Goal: Task Accomplishment & Management: Complete application form

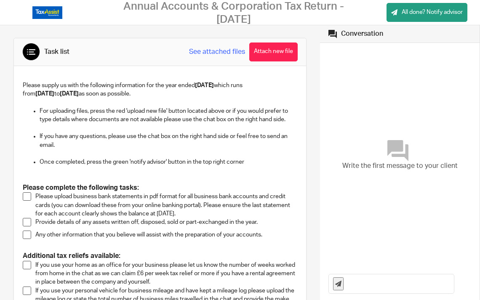
click at [75, 84] on p "Please supply us with the following information for the year ended [DATE] which…" at bounding box center [160, 89] width 275 height 17
click at [65, 107] on p "For uploading files, press the red 'upload new file' button located above or if…" at bounding box center [169, 115] width 258 height 17
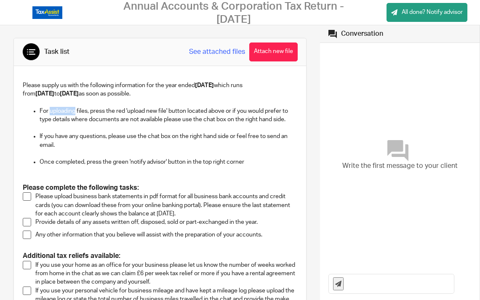
click at [65, 107] on p "For uploading files, press the red 'upload new file' button located above or if…" at bounding box center [169, 115] width 258 height 17
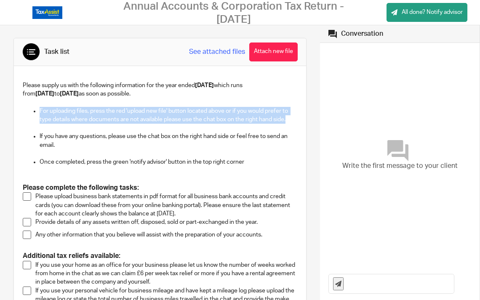
click at [65, 107] on p "For uploading files, press the red 'upload new file' button located above or if…" at bounding box center [169, 115] width 258 height 17
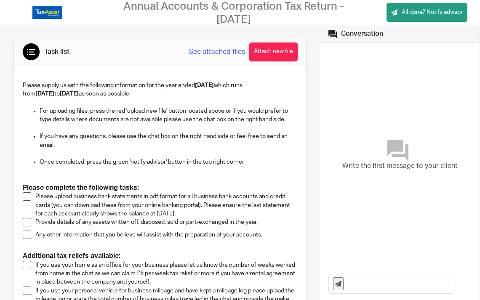
click at [59, 132] on p "If you have any questions, please use the chat box on the right hand side or fe…" at bounding box center [169, 140] width 258 height 17
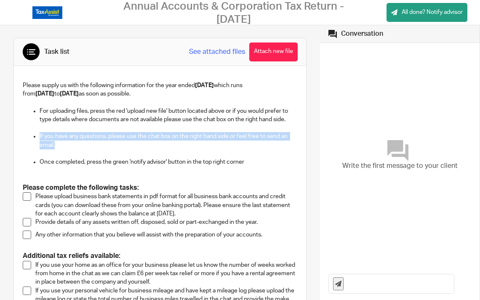
click at [59, 132] on p "If you have any questions, please use the chat box on the right hand side or fe…" at bounding box center [169, 140] width 258 height 17
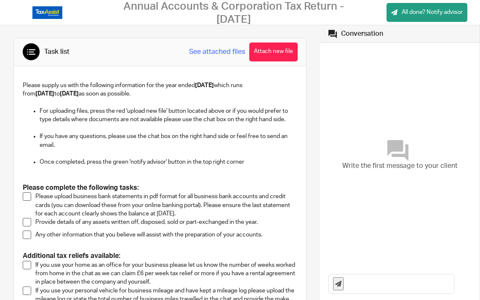
click at [56, 166] on p at bounding box center [160, 174] width 275 height 17
click at [56, 193] on p "Please upload business bank statements in pdf format for all business bank acco…" at bounding box center [166, 206] width 262 height 26
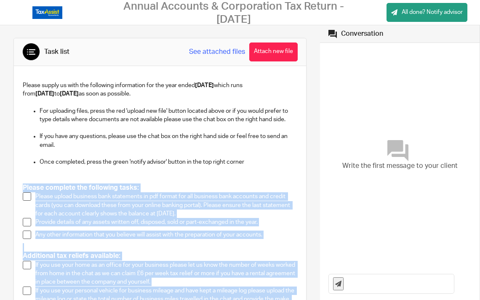
drag, startPoint x: 117, startPoint y: 231, endPoint x: 21, endPoint y: 146, distance: 127.7
click at [21, 146] on div "Please supply us with the following information for the year ended [DATE] which…" at bounding box center [161, 202] width 284 height 250
copy div "Please complete the following tasks: Please upload business bank statements in …"
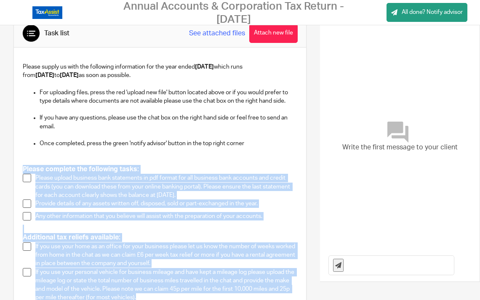
scroll to position [19, 0]
click at [29, 174] on span at bounding box center [27, 178] width 8 height 8
click at [28, 199] on span at bounding box center [27, 203] width 8 height 8
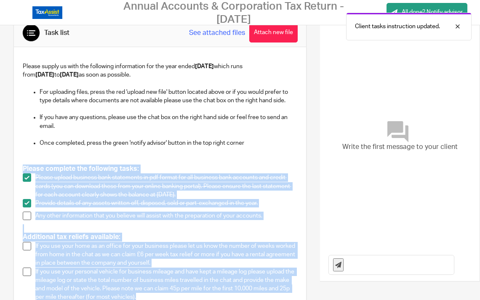
click at [30, 212] on span at bounding box center [27, 216] width 8 height 8
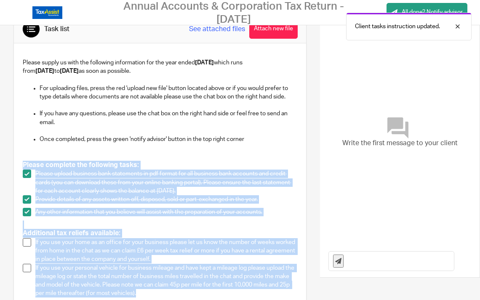
scroll to position [23, 0]
click at [93, 238] on p "If you use your home as an office for your business please let us know the numb…" at bounding box center [166, 251] width 262 height 26
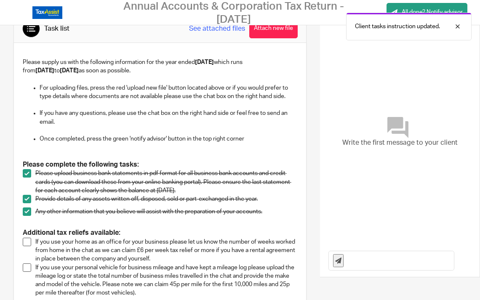
click at [93, 238] on p "If you use your home as an office for your business please let us know the numb…" at bounding box center [166, 251] width 262 height 26
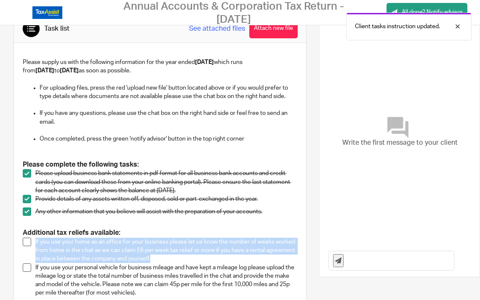
click at [29, 238] on span at bounding box center [27, 242] width 8 height 8
click at [27, 264] on span at bounding box center [27, 268] width 8 height 8
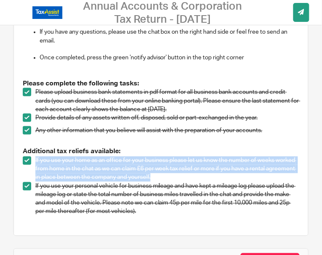
scroll to position [104, 0]
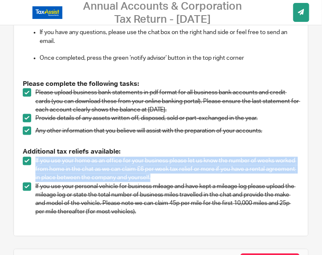
click at [23, 88] on span at bounding box center [27, 92] width 8 height 8
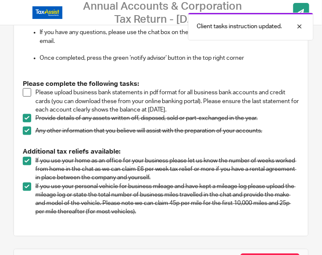
click at [40, 88] on p "Please upload business bank statements in pdf format for all business bank acco…" at bounding box center [167, 101] width 264 height 26
drag, startPoint x: 45, startPoint y: 70, endPoint x: 121, endPoint y: 70, distance: 75.8
click at [121, 88] on p "Please upload business bank statements in pdf format for all business bank acco…" at bounding box center [167, 101] width 264 height 26
drag, startPoint x: 50, startPoint y: 78, endPoint x: 67, endPoint y: 78, distance: 17.7
click at [67, 88] on p "Please upload business bank statements in pdf format for all business bank acco…" at bounding box center [167, 101] width 264 height 26
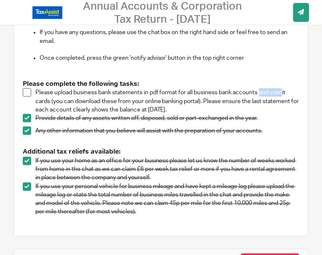
click at [23, 88] on span at bounding box center [27, 92] width 8 height 8
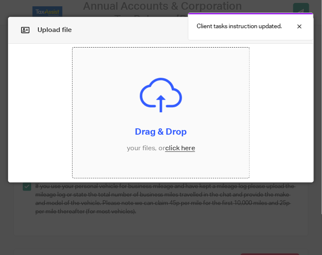
click at [174, 145] on input "file" at bounding box center [160, 113] width 177 height 131
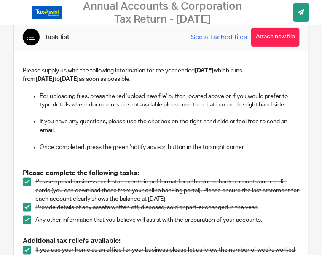
scroll to position [11, 0]
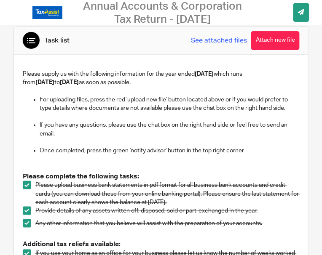
paste input "[URL][DOMAIN_NAME]"
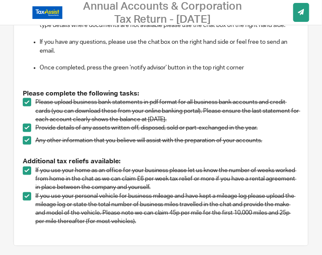
scroll to position [54, 0]
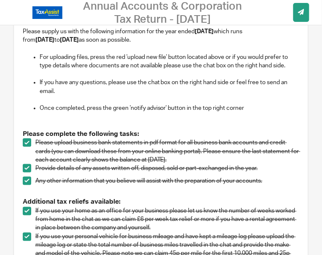
type input "WFH Relief: [URL][DOMAIN_NAME]"
click at [108, 80] on p "If you have any questions, please use the chat box on the right hand side or fe…" at bounding box center [170, 86] width 260 height 17
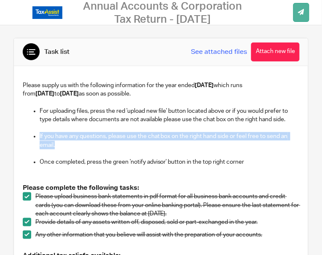
click at [293, 16] on link "All done? Notify advisor" at bounding box center [301, 12] width 16 height 19
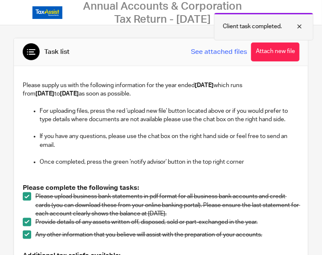
click at [301, 25] on div at bounding box center [293, 26] width 23 height 10
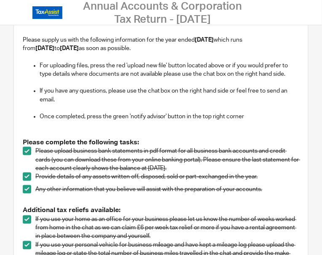
scroll to position [78, 0]
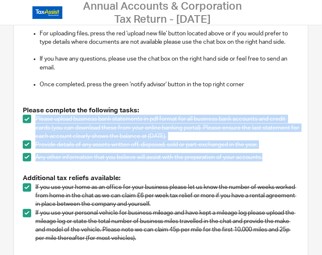
drag, startPoint x: 56, startPoint y: 141, endPoint x: 30, endPoint y: 96, distance: 51.3
click at [30, 115] on ul "Please upload business bank statements in pdf format for all business bank acco…" at bounding box center [161, 140] width 276 height 51
copy ul "Please upload business bank statements in pdf format for all business bank acco…"
